Goal: Find specific page/section: Find specific page/section

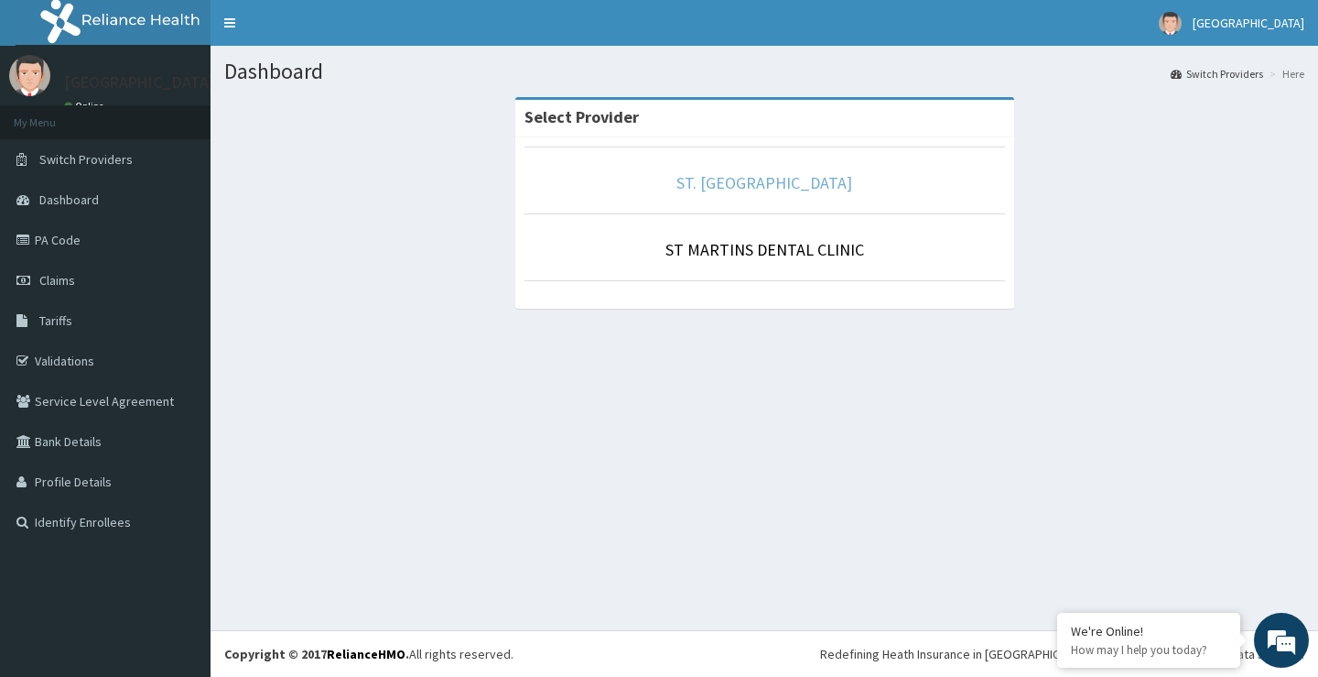
click at [737, 191] on link "ST. [GEOGRAPHIC_DATA]" at bounding box center [765, 182] width 176 height 21
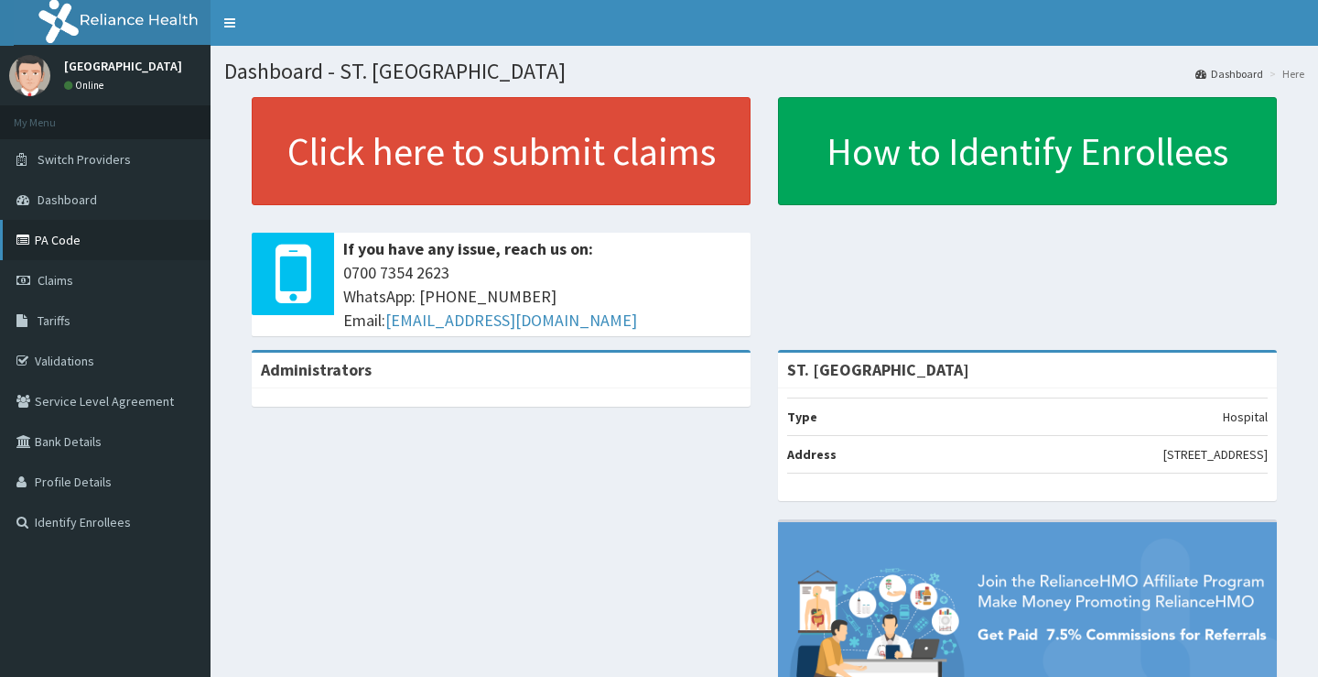
click at [56, 242] on link "PA Code" at bounding box center [105, 240] width 211 height 40
